Goal: Transaction & Acquisition: Purchase product/service

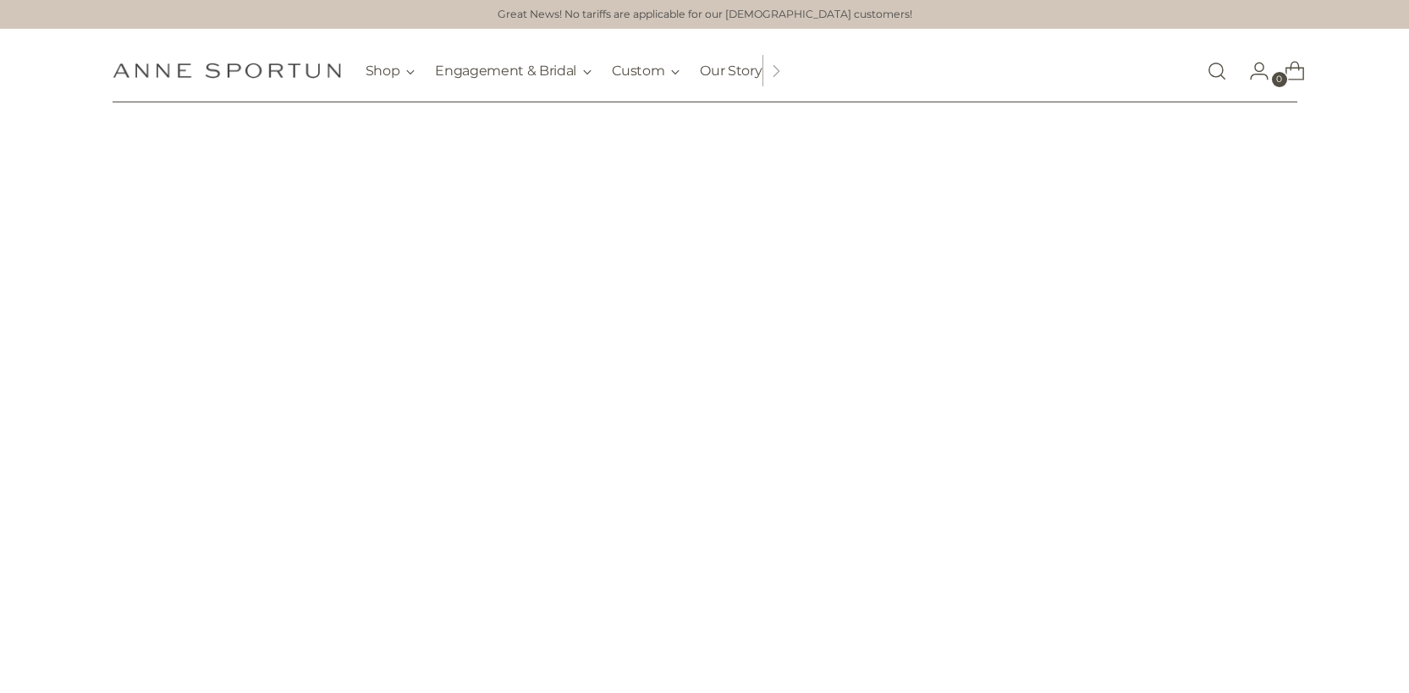
scroll to position [14, 0]
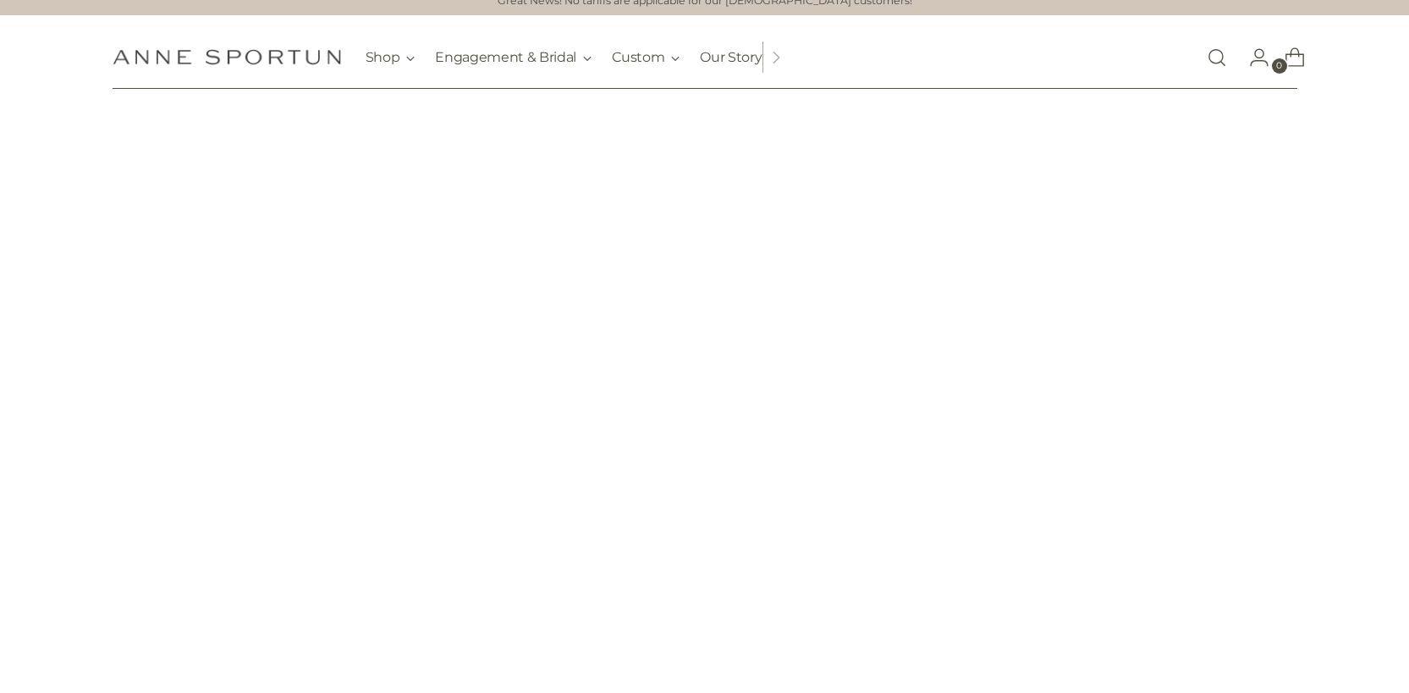
click at [401, 78] on nav "Shop Gift Guide New & Fresh In-Stock & Ready to Ship Precious Milestones Archiv…" at bounding box center [564, 56] width 397 height 63
click at [404, 60] on button "Shop" at bounding box center [391, 57] width 50 height 37
click at [398, 62] on button "Shop" at bounding box center [391, 57] width 50 height 37
click at [505, 63] on button "Engagement & Bridal" at bounding box center [513, 57] width 157 height 37
click at [408, 60] on button "Shop" at bounding box center [391, 57] width 50 height 37
